Goal: Navigation & Orientation: Understand site structure

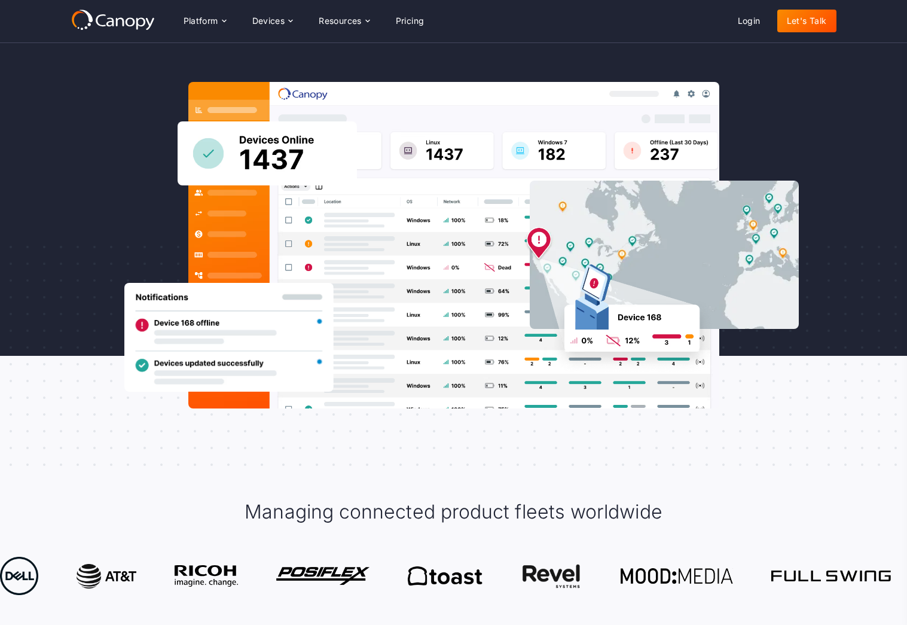
scroll to position [230, 0]
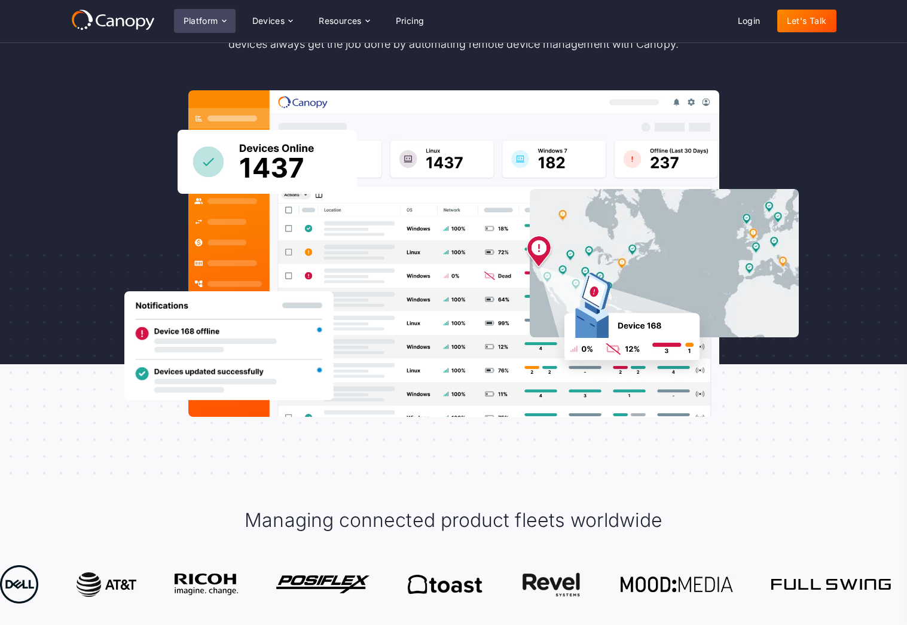
click at [216, 17] on div "Platform" at bounding box center [200, 21] width 35 height 8
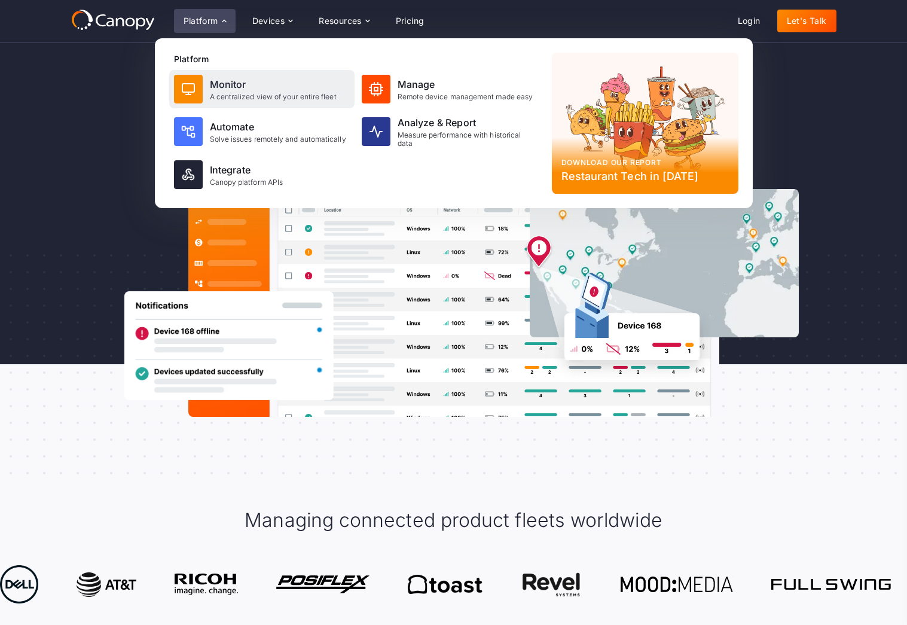
click at [276, 96] on div "A centralized view of your entire fleet" at bounding box center [273, 97] width 127 height 8
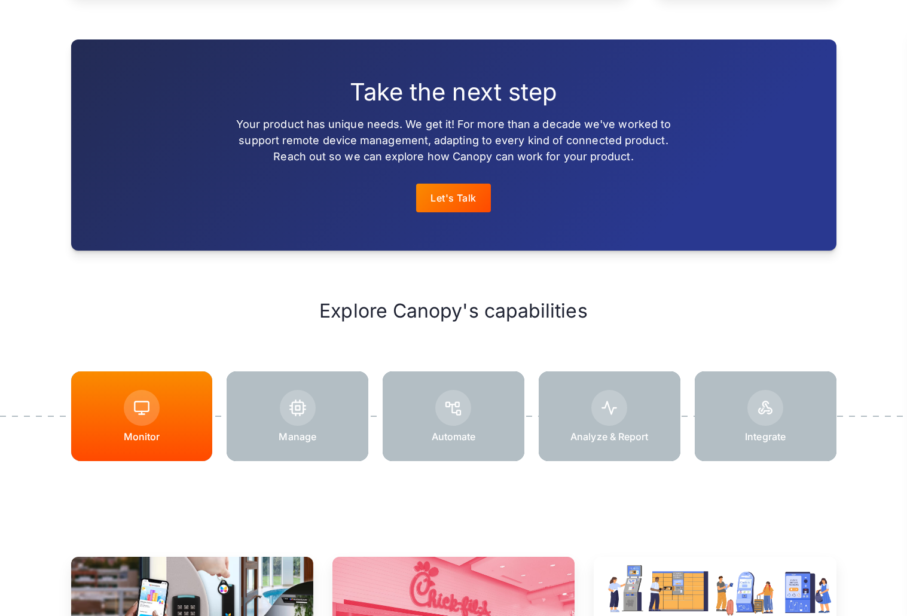
scroll to position [1430, 0]
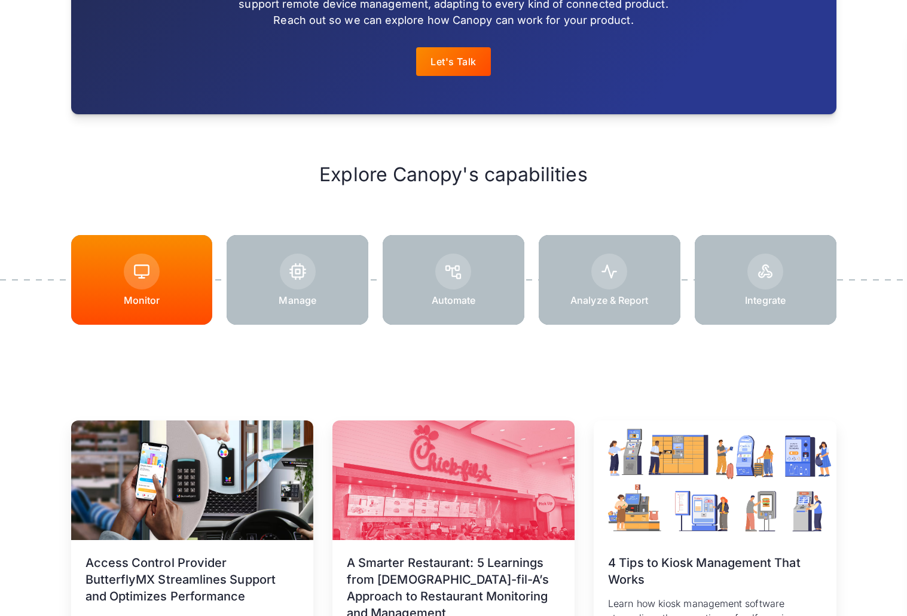
click at [298, 261] on div at bounding box center [298, 271] width 36 height 36
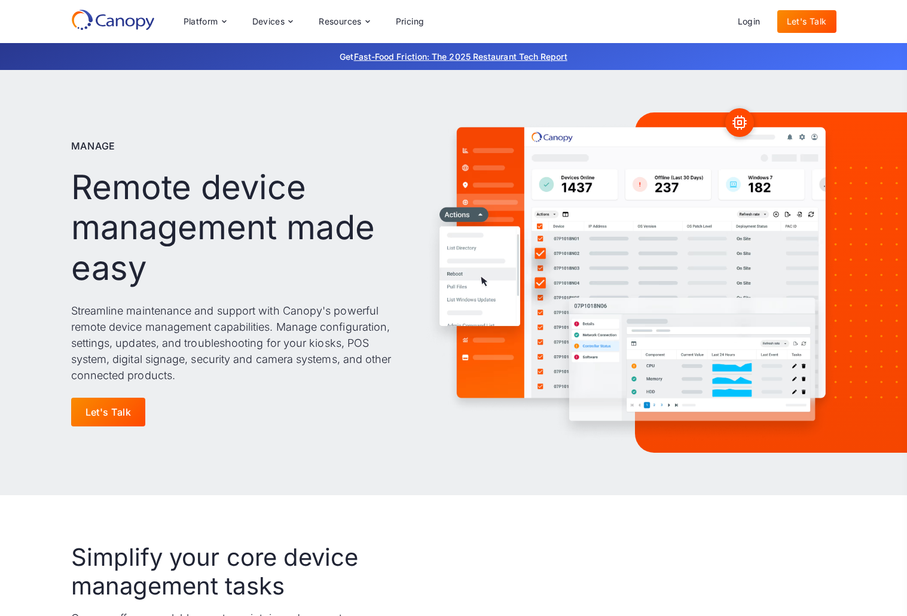
click at [480, 214] on img at bounding box center [630, 282] width 412 height 329
click at [469, 214] on img at bounding box center [630, 282] width 412 height 329
click at [227, 23] on icon at bounding box center [224, 22] width 10 height 10
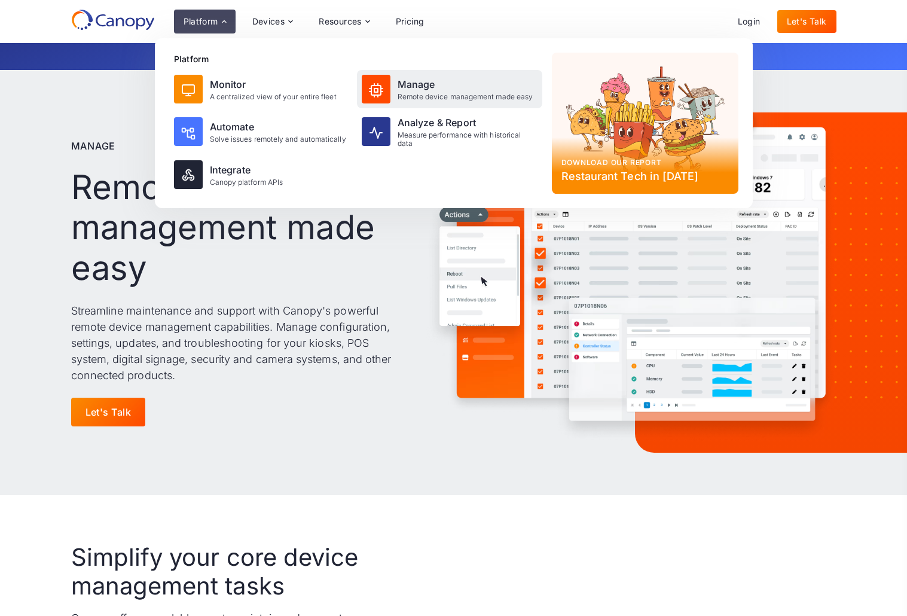
click at [434, 90] on div "Manage" at bounding box center [465, 84] width 136 height 14
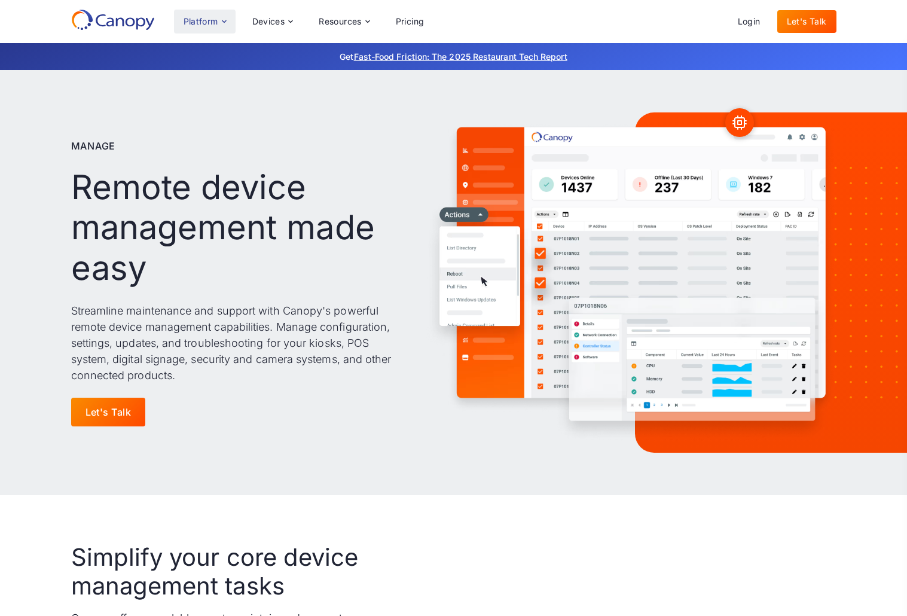
click at [229, 26] on div "Platform" at bounding box center [205, 22] width 62 height 24
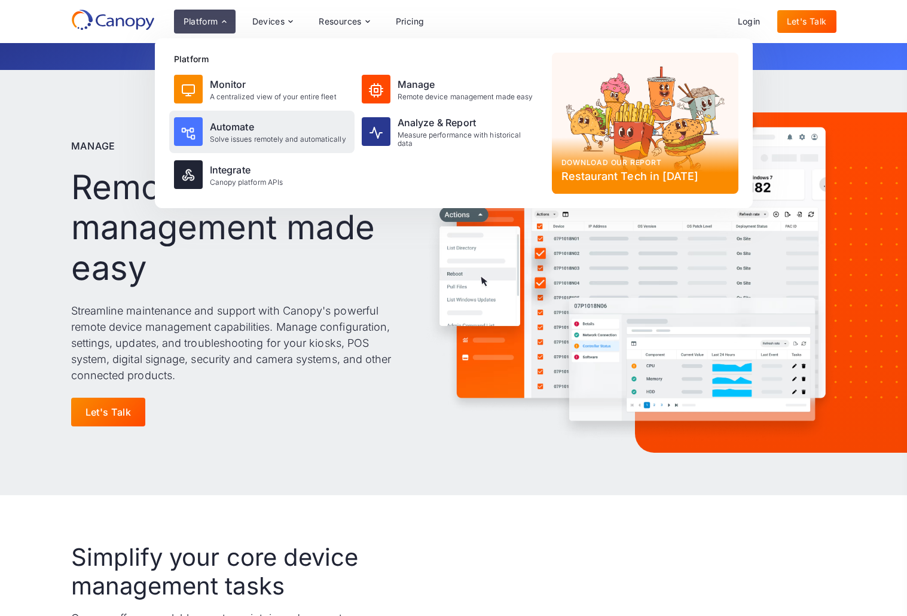
click at [249, 139] on div "Solve issues remotely and automatically" at bounding box center [278, 139] width 136 height 8
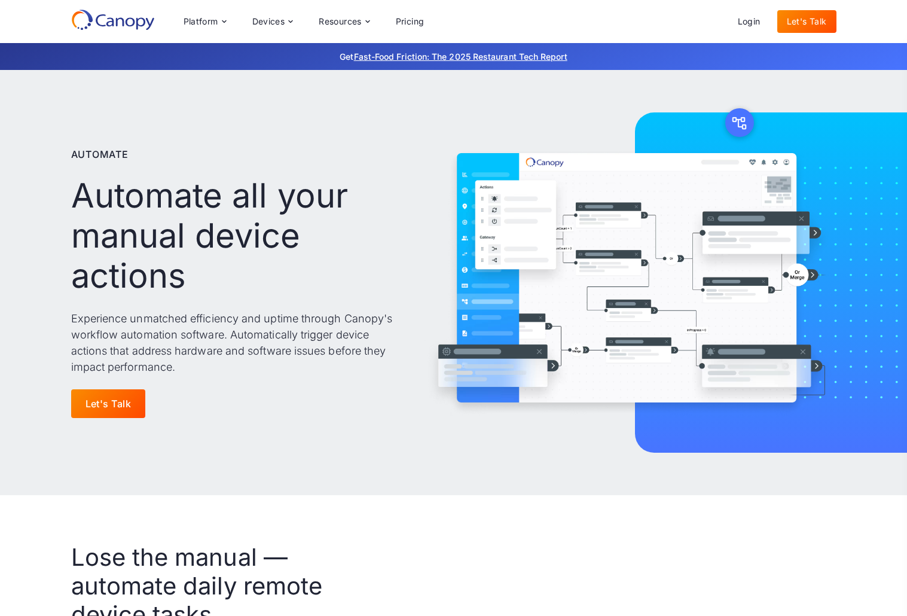
click at [121, 29] on icon at bounding box center [113, 20] width 84 height 22
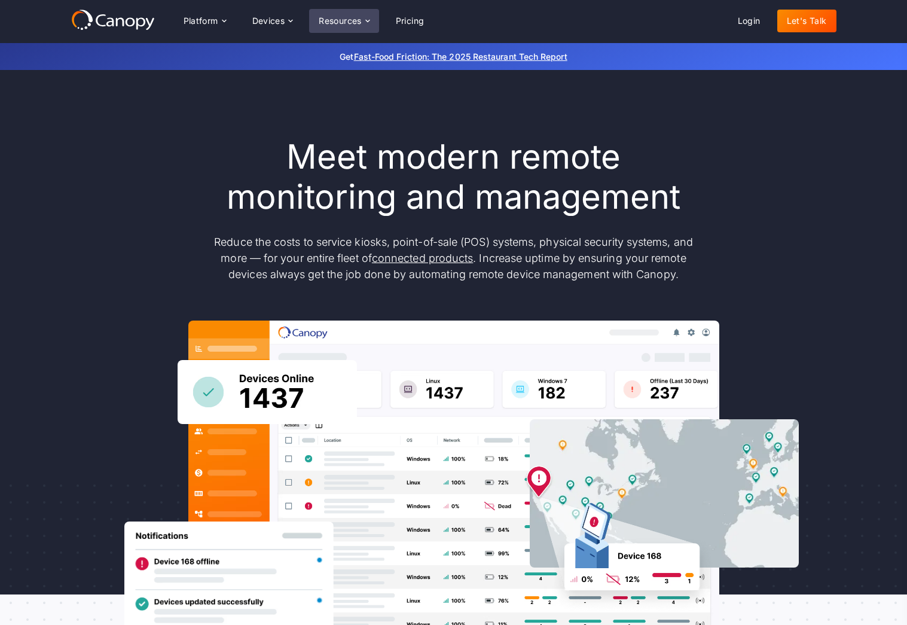
click at [363, 15] on div "Resources" at bounding box center [343, 21] width 69 height 24
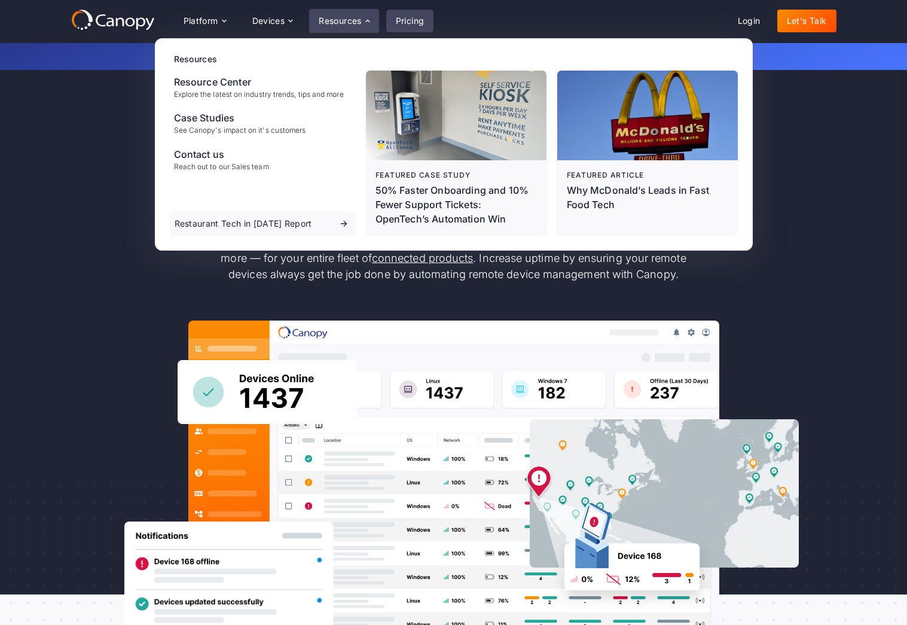
click at [432, 20] on link "Pricing" at bounding box center [410, 21] width 48 height 23
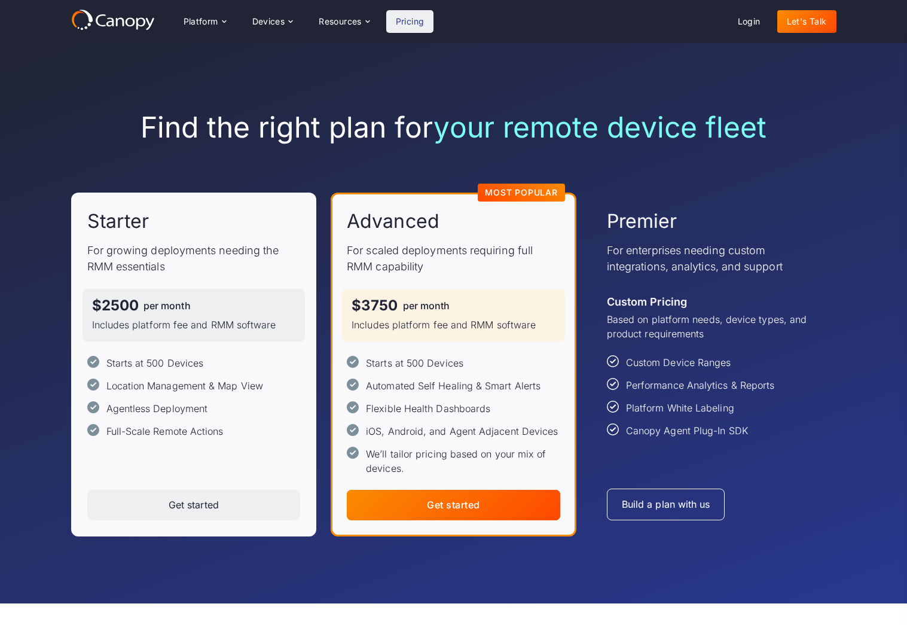
click at [301, 69] on div "Find the right plan for your remote device fleet Starter For growing deployment…" at bounding box center [453, 323] width 765 height 560
click at [152, 22] on icon at bounding box center [113, 20] width 84 height 22
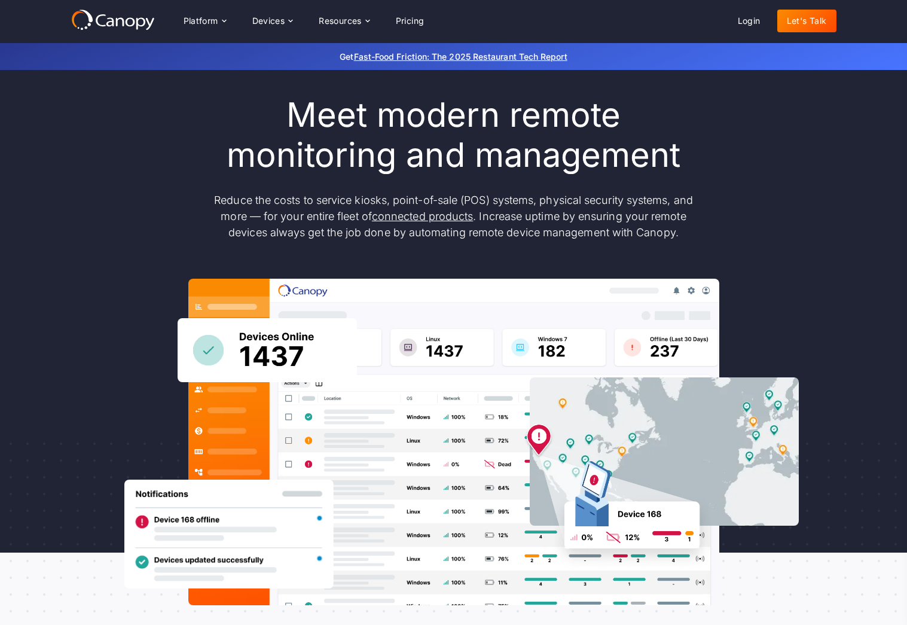
scroll to position [56, 0]
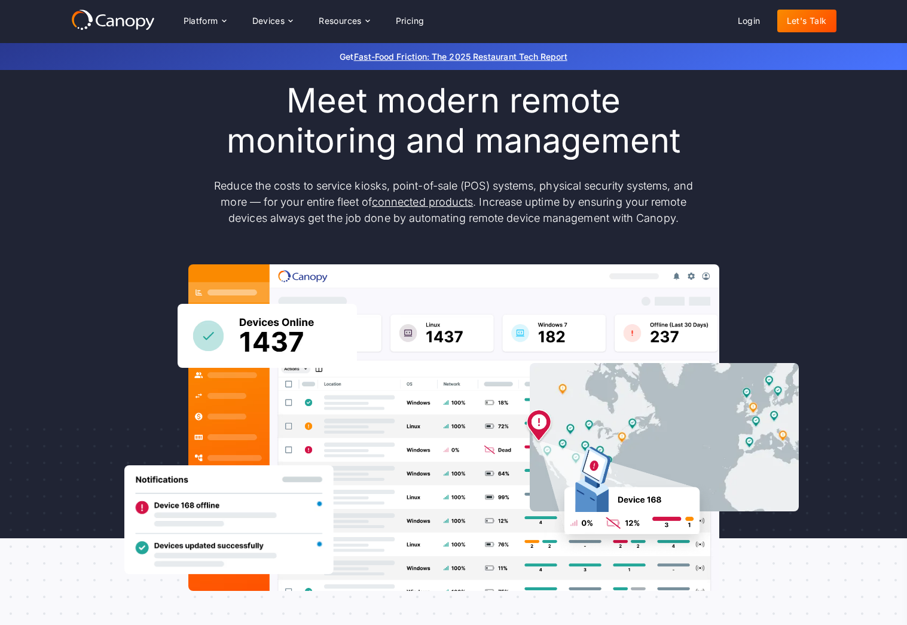
click at [270, 42] on div "Platform Platform Monitor A centralized view of your entire fleet Manage Remote…" at bounding box center [453, 21] width 907 height 43
click at [228, 20] on icon at bounding box center [224, 21] width 10 height 10
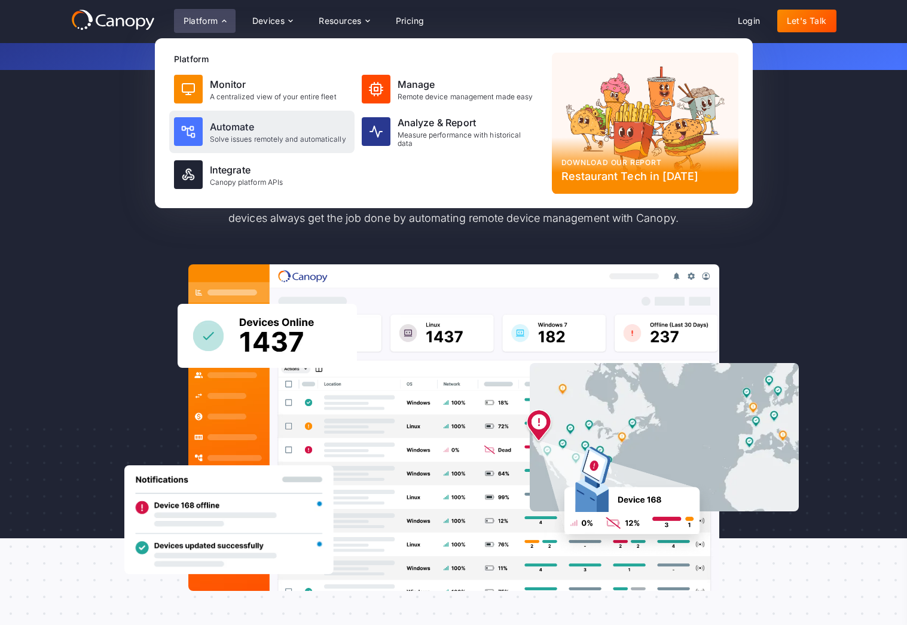
click at [281, 132] on div "Automate" at bounding box center [278, 127] width 136 height 14
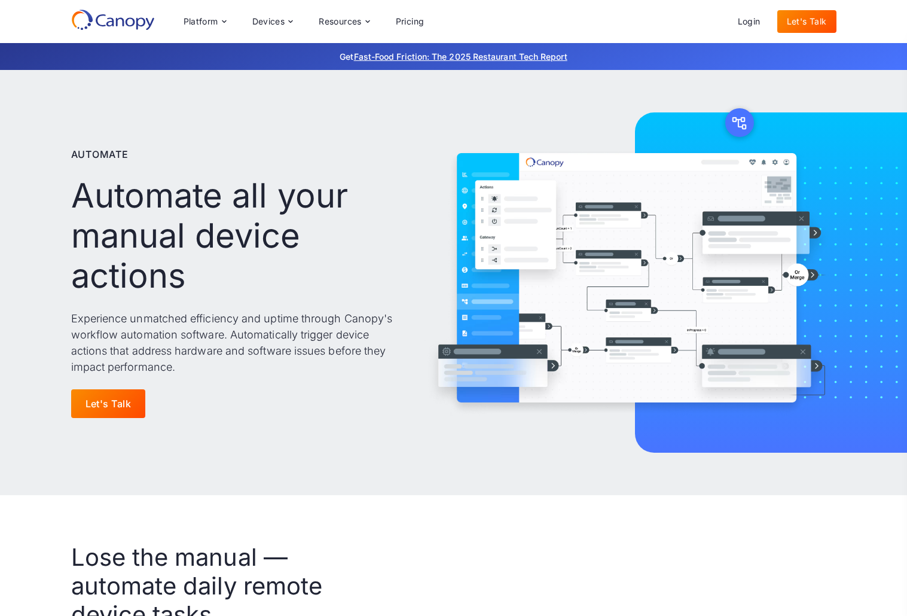
click at [131, 10] on icon at bounding box center [113, 20] width 84 height 22
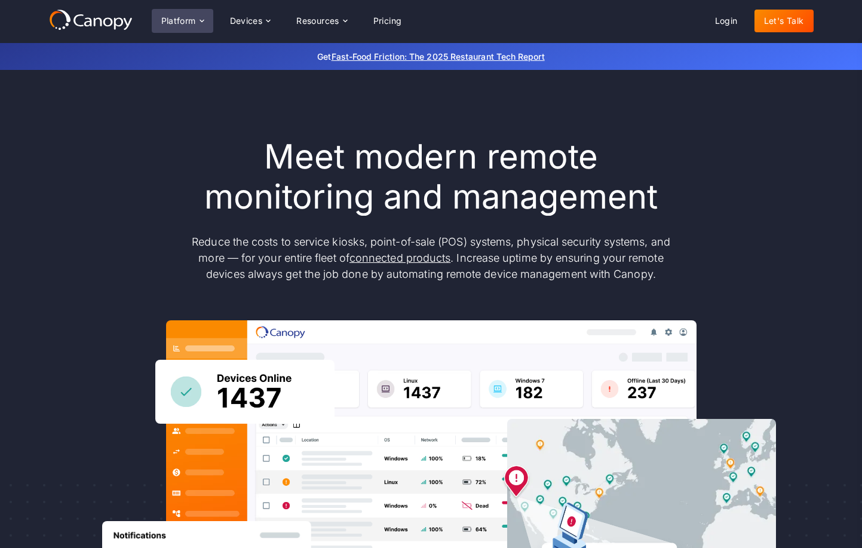
click at [197, 22] on icon at bounding box center [202, 21] width 10 height 10
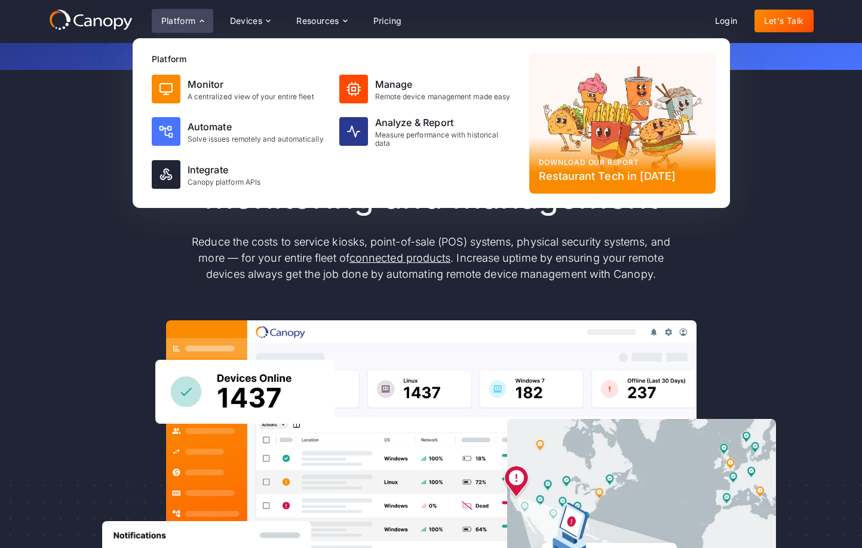
click at [201, 19] on icon at bounding box center [202, 21] width 10 height 10
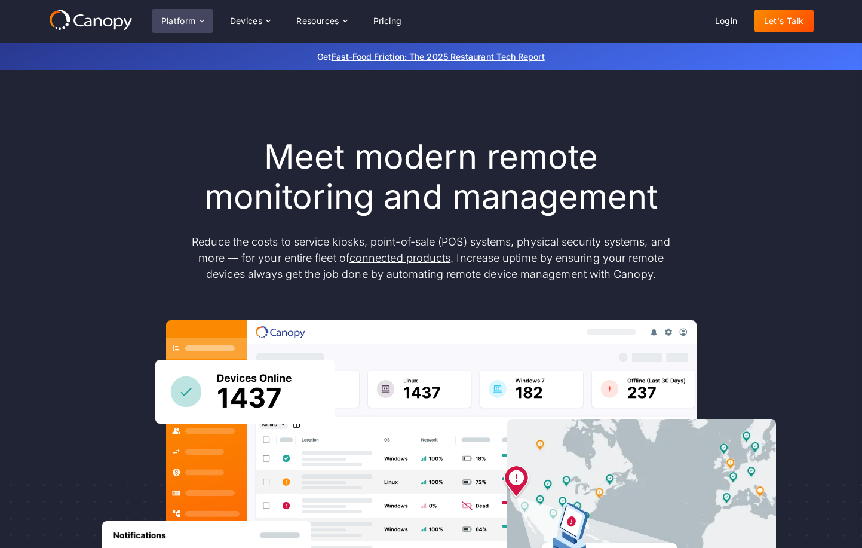
click at [200, 23] on icon at bounding box center [202, 21] width 10 height 10
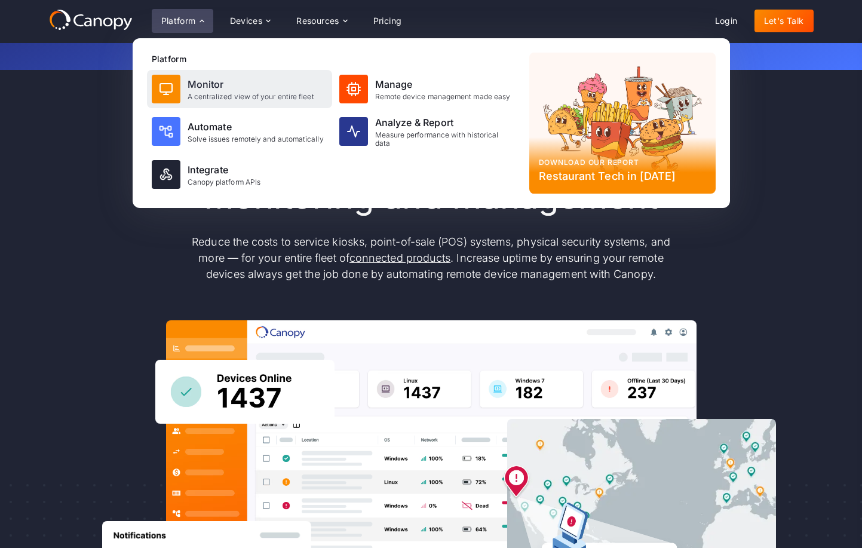
click at [210, 93] on div "A centralized view of your entire fleet" at bounding box center [251, 97] width 127 height 8
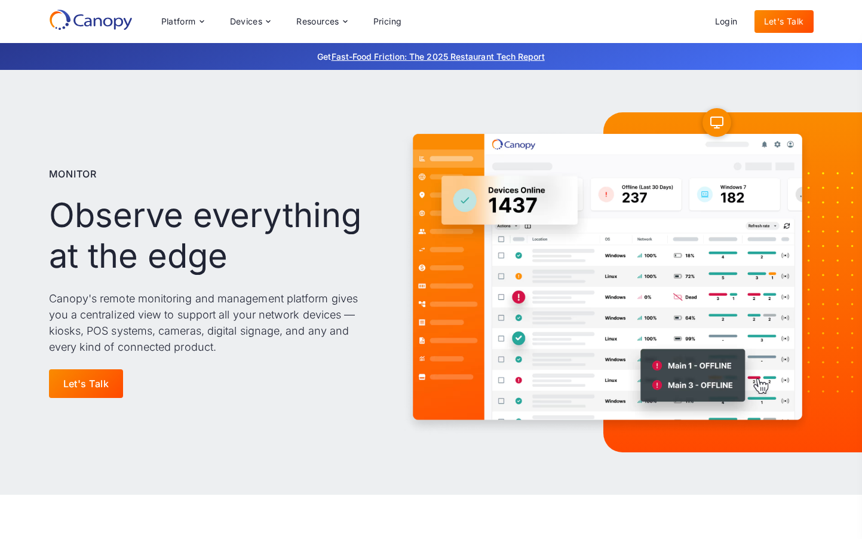
click at [90, 28] on icon at bounding box center [91, 20] width 84 height 22
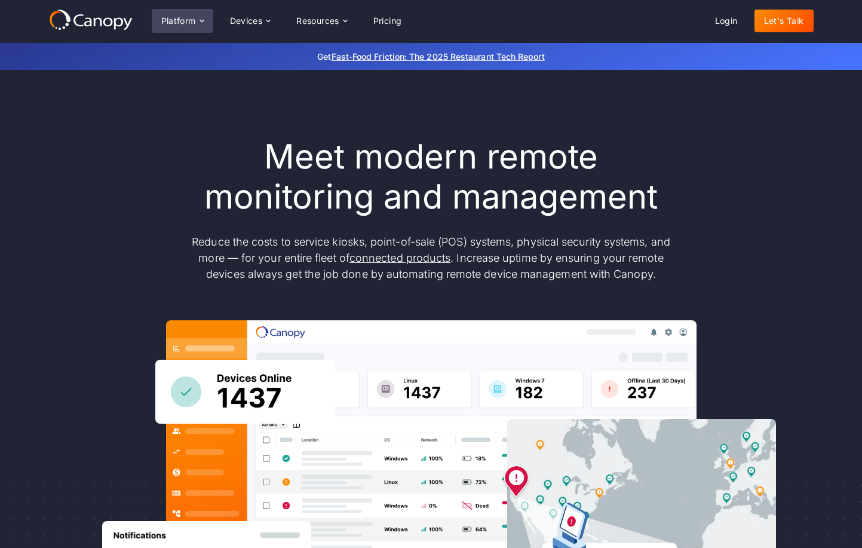
click at [186, 17] on div "Platform" at bounding box center [178, 21] width 35 height 8
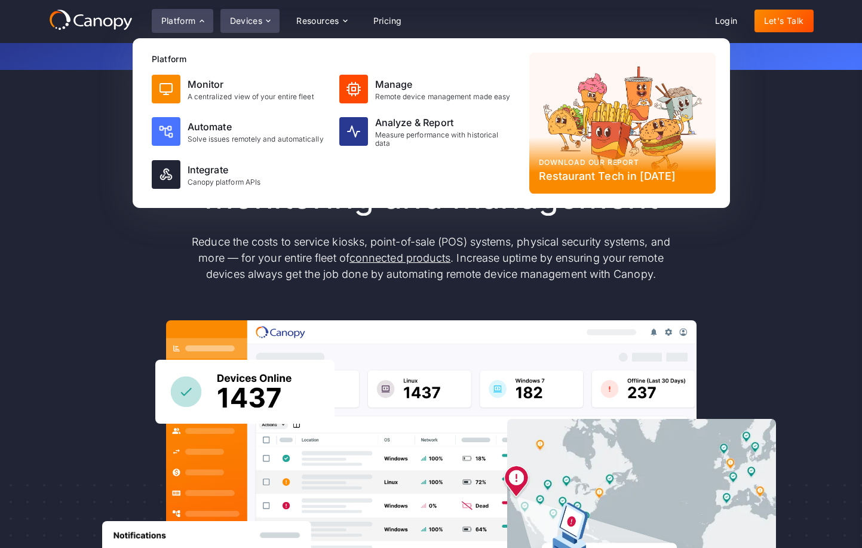
click at [264, 23] on icon at bounding box center [269, 21] width 10 height 10
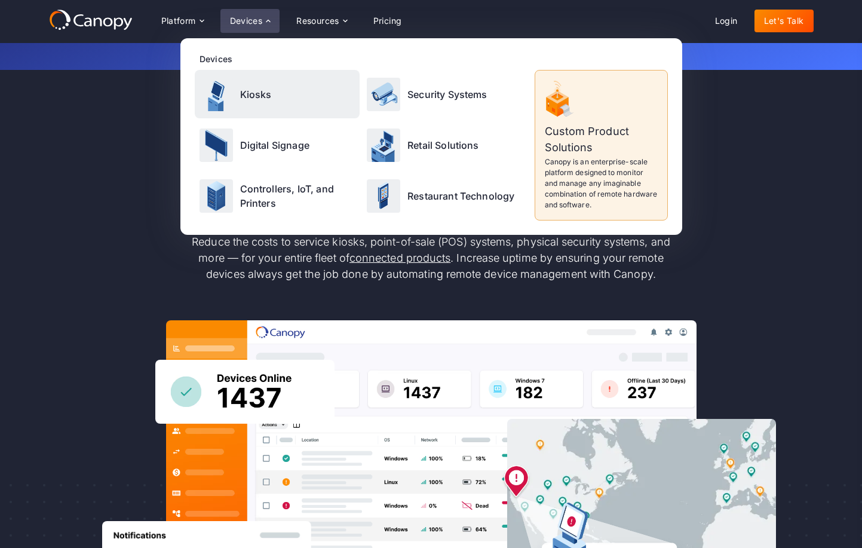
click at [271, 103] on div "Kiosks" at bounding box center [278, 94] width 166 height 48
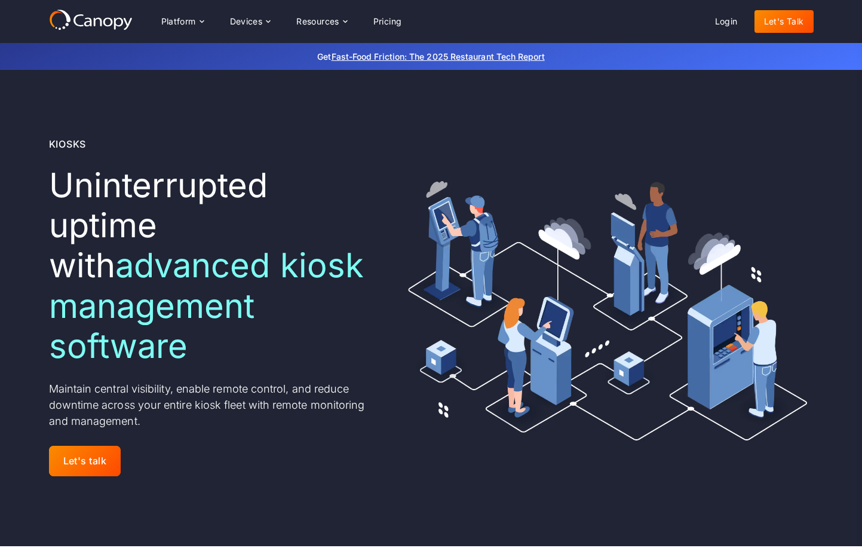
click at [109, 24] on icon at bounding box center [108, 21] width 10 height 9
